Goal: Transaction & Acquisition: Purchase product/service

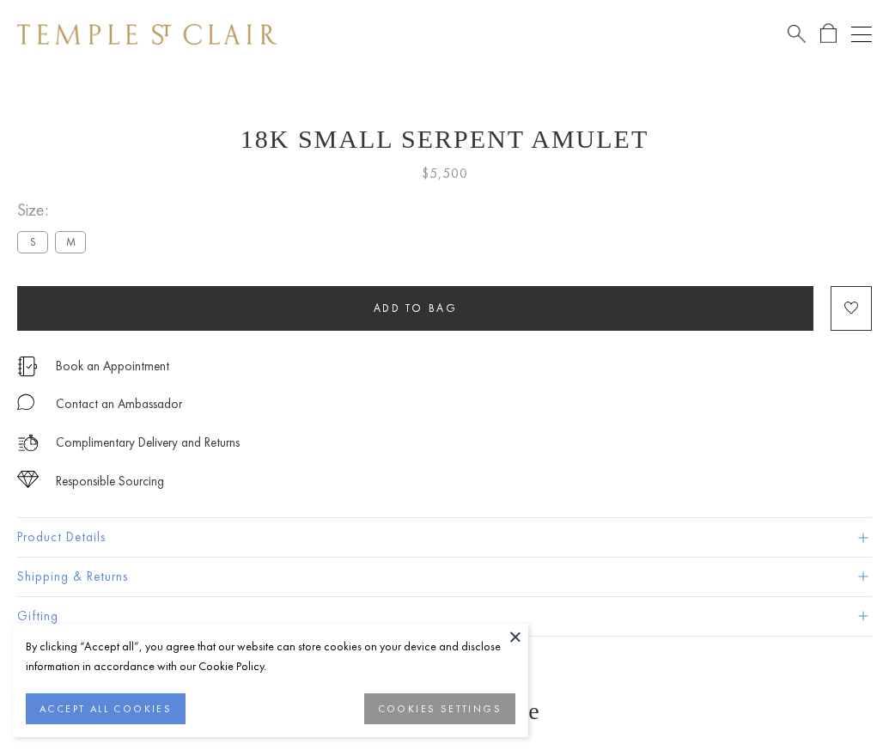
click at [415, 307] on span "Add to bag" at bounding box center [416, 308] width 84 height 15
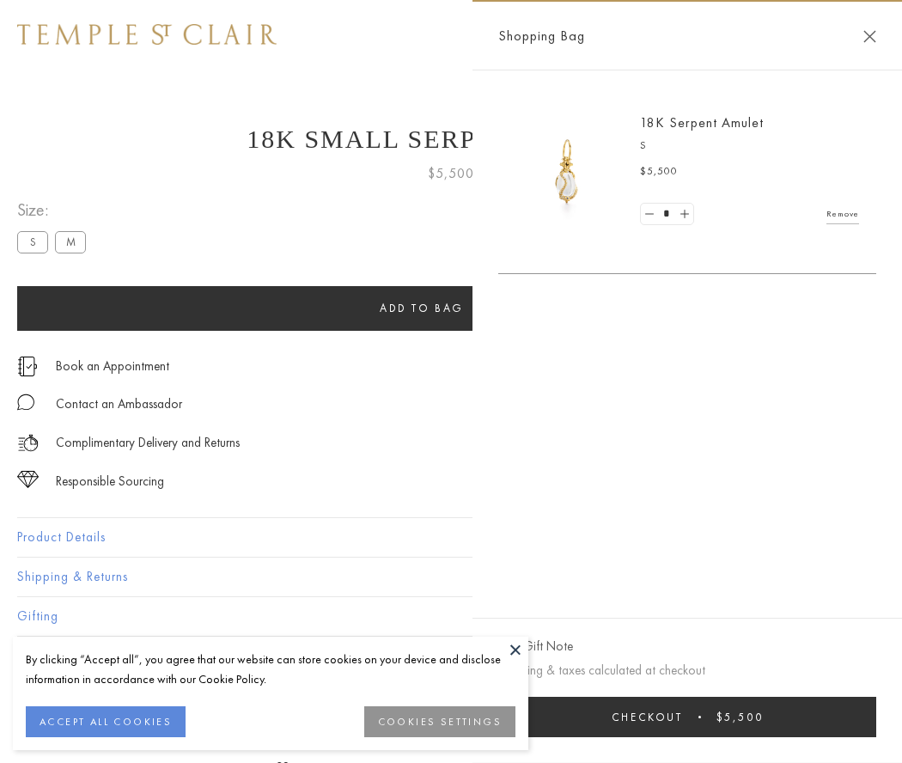
click at [698, 716] on span "submit" at bounding box center [699, 716] width 3 height 3
